Goal: Book appointment/travel/reservation

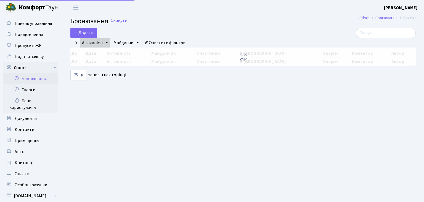
select select "25"
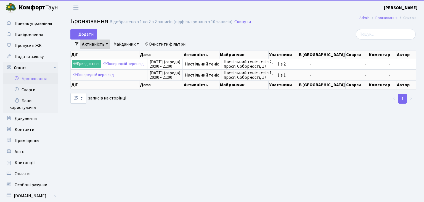
click at [11, 6] on img at bounding box center [11, 7] width 11 height 11
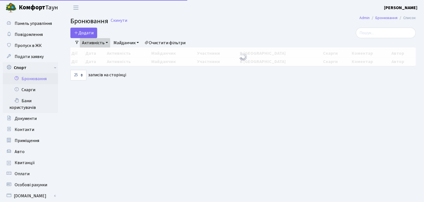
select select "25"
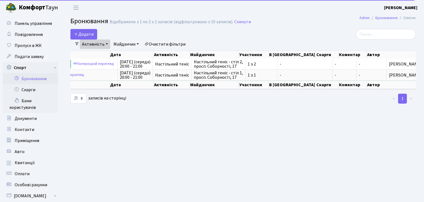
scroll to position [0, 34]
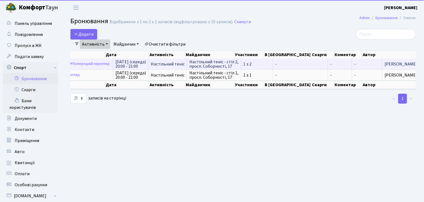
drag, startPoint x: 116, startPoint y: 66, endPoint x: 142, endPoint y: 66, distance: 25.7
click at [142, 66] on span "[DATE] (середа) 20:00 - 21:00" at bounding box center [130, 64] width 31 height 9
drag, startPoint x: 142, startPoint y: 66, endPoint x: 120, endPoint y: 67, distance: 22.1
click at [120, 67] on span "[DATE] (середа) 20:00 - 21:00" at bounding box center [130, 64] width 31 height 9
